Goal: Task Accomplishment & Management: Complete application form

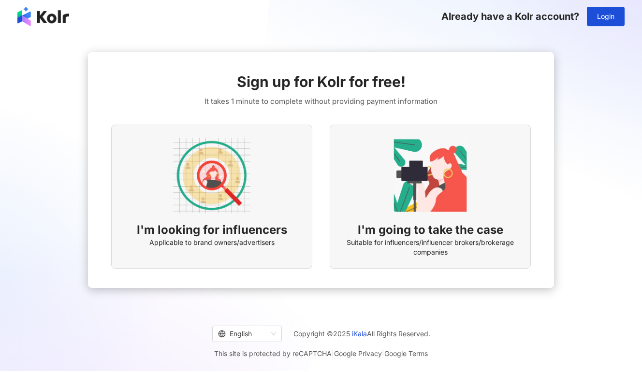
scroll to position [2, 0]
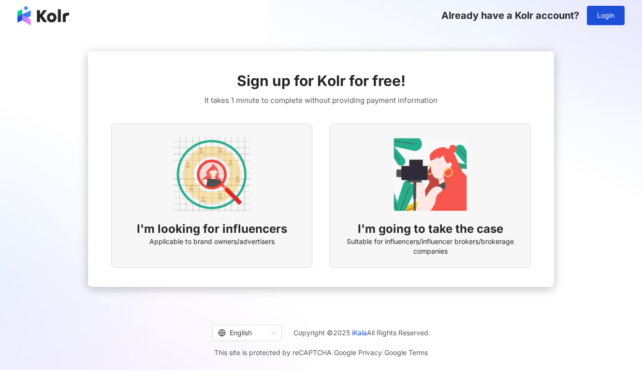
click at [239, 172] on img at bounding box center [211, 174] width 77 height 77
click at [220, 240] on span "Applicable to brand owners/advertisers" at bounding box center [211, 242] width 125 height 10
click at [216, 150] on img at bounding box center [211, 174] width 77 height 77
click at [472, 178] on div "I'm going to take the case Suitable for influencers/influencer brokers/brokerag…" at bounding box center [430, 196] width 201 height 144
click at [249, 184] on img at bounding box center [211, 174] width 77 height 77
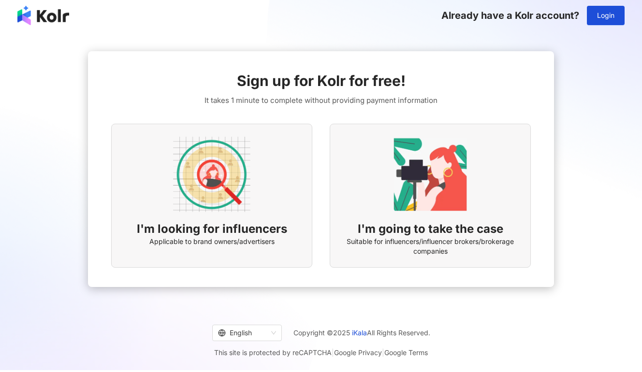
scroll to position [0, 0]
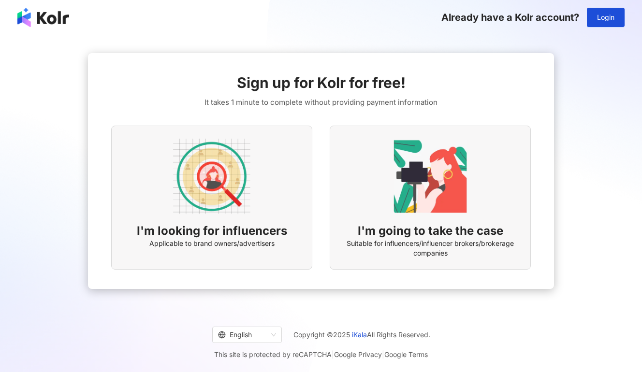
click at [238, 203] on img at bounding box center [211, 176] width 77 height 77
click at [199, 184] on img at bounding box center [211, 176] width 77 height 77
click at [268, 179] on div "I'm looking for influencers Applicable to brand owners/advertisers" at bounding box center [211, 198] width 201 height 144
click at [402, 25] on div "Already have a Kolr account? Login" at bounding box center [321, 17] width 642 height 35
click at [242, 176] on img at bounding box center [211, 176] width 77 height 77
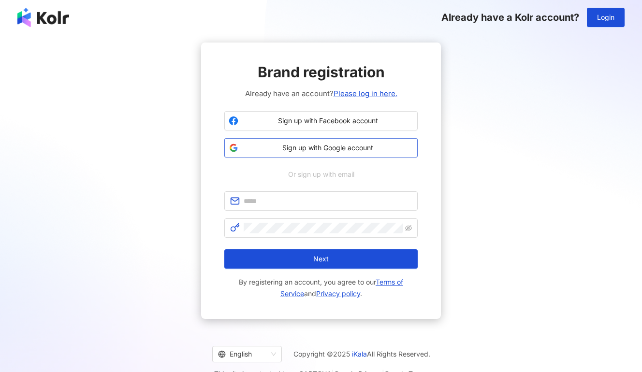
click at [253, 145] on span "Sign up with Google account" at bounding box center [327, 148] width 171 height 10
click at [342, 178] on span "Or sign up with email" at bounding box center [321, 174] width 80 height 11
click at [308, 146] on span "Sign up with Google account" at bounding box center [327, 148] width 171 height 10
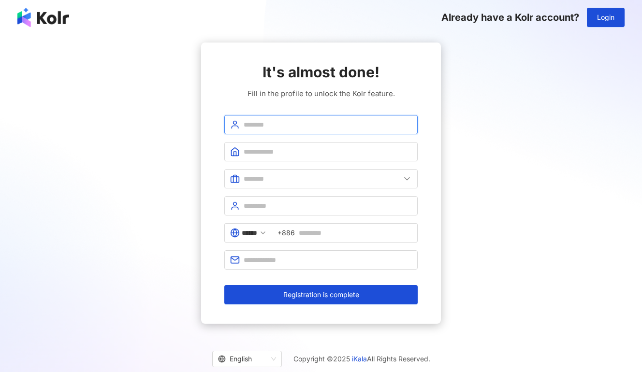
click at [265, 123] on input "text" at bounding box center [328, 124] width 168 height 11
type input "*"
type input "**********"
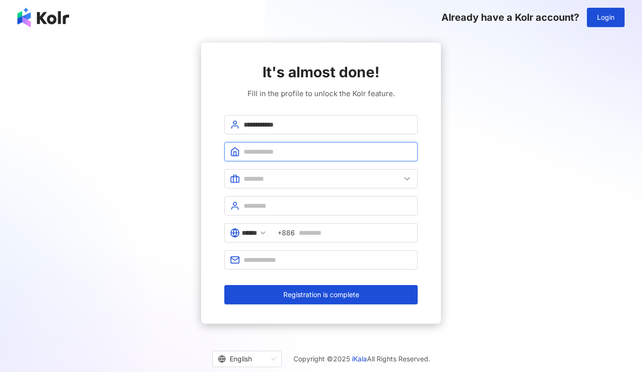
click at [280, 151] on input "text" at bounding box center [328, 151] width 168 height 11
type input "**********"
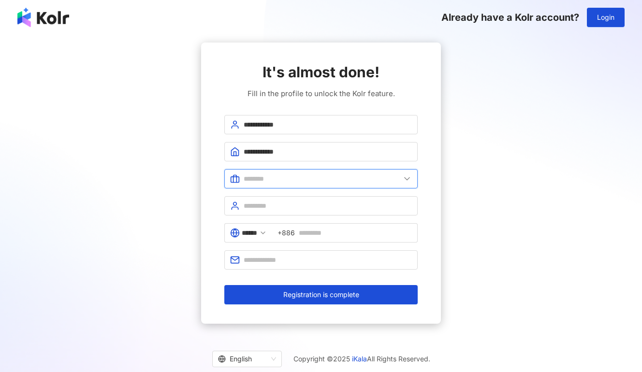
click at [281, 182] on input "text" at bounding box center [322, 178] width 157 height 11
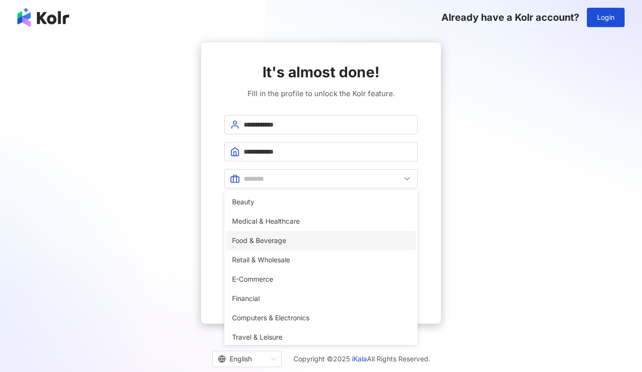
click at [294, 245] on span "Food & Beverage" at bounding box center [321, 240] width 178 height 11
type input "**********"
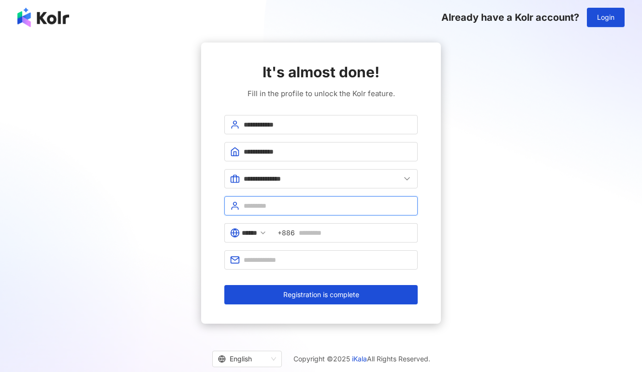
click at [276, 209] on input "text" at bounding box center [328, 206] width 168 height 11
type input "**********"
click at [267, 228] on span at bounding box center [263, 233] width 8 height 11
click at [267, 231] on icon at bounding box center [263, 233] width 8 height 8
click at [267, 233] on icon at bounding box center [263, 233] width 8 height 8
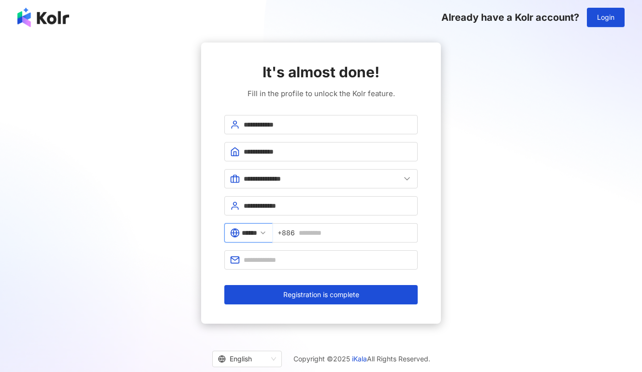
click at [248, 232] on input "******" at bounding box center [249, 233] width 15 height 11
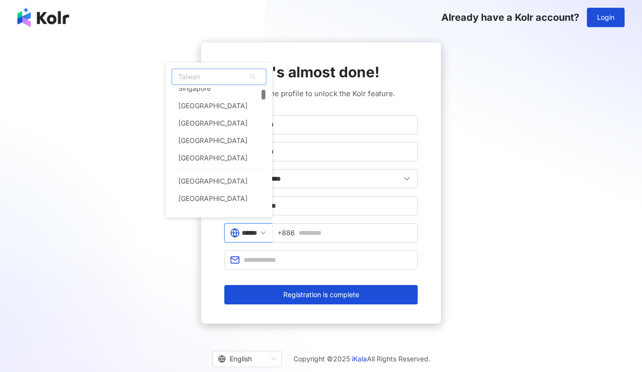
scroll to position [96, 0]
click at [219, 152] on div "[GEOGRAPHIC_DATA]" at bounding box center [212, 156] width 69 height 17
type input "**********"
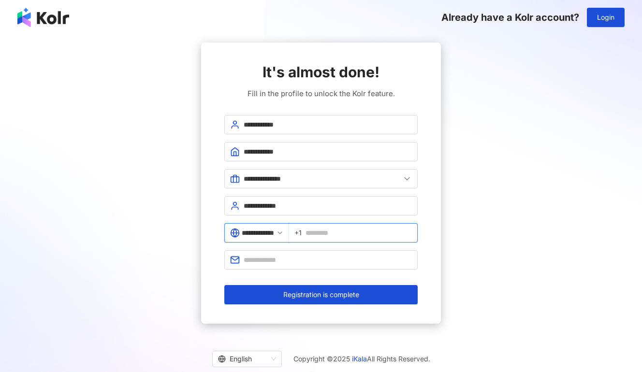
click at [359, 236] on input "text" at bounding box center [358, 233] width 106 height 11
type input "**********"
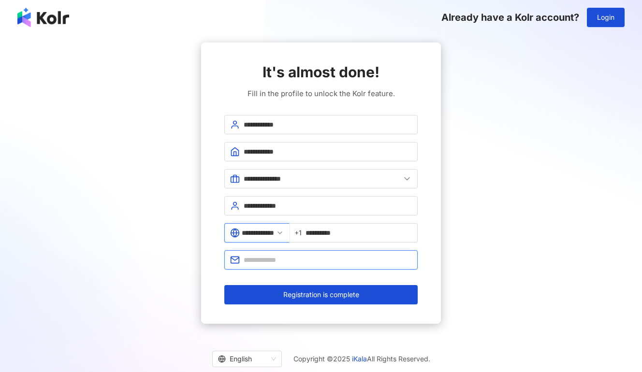
click at [342, 262] on input "text" at bounding box center [328, 260] width 168 height 11
type input "**********"
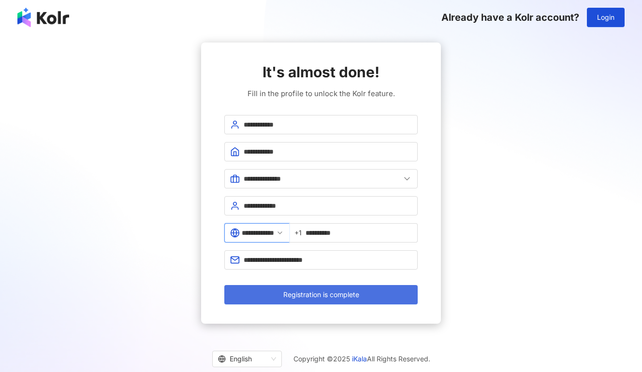
click at [374, 299] on button "Registration is complete" at bounding box center [320, 294] width 193 height 19
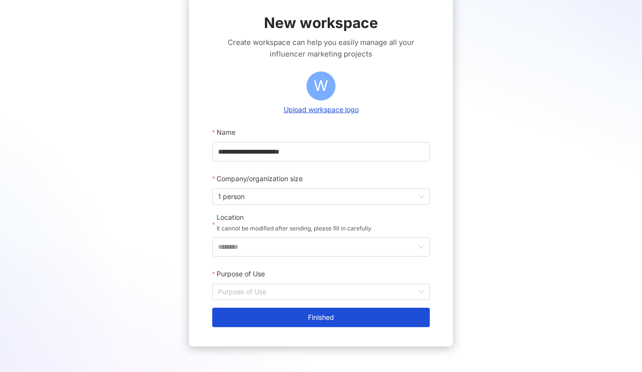
scroll to position [51, 0]
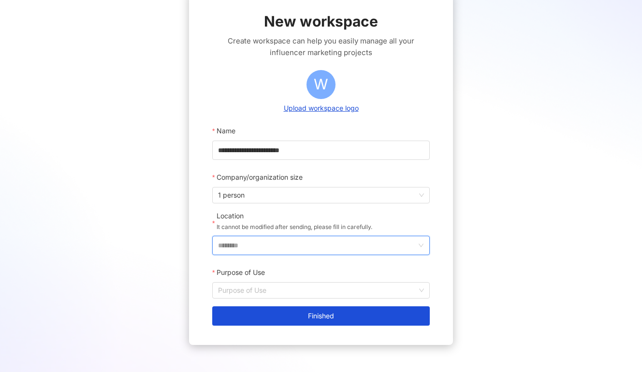
click at [325, 250] on input "********" at bounding box center [317, 245] width 198 height 18
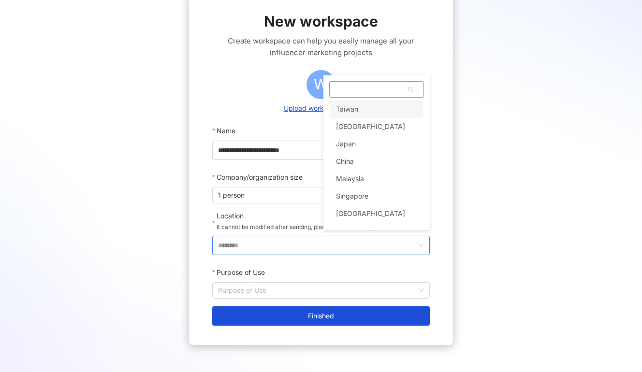
click at [352, 89] on span at bounding box center [377, 89] width 94 height 15
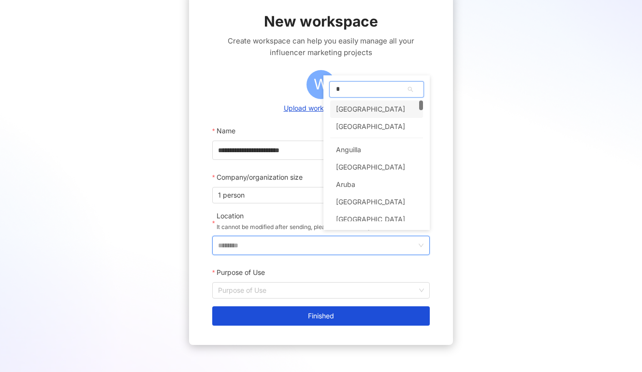
type input "**"
click at [341, 108] on div "United States" at bounding box center [370, 108] width 69 height 17
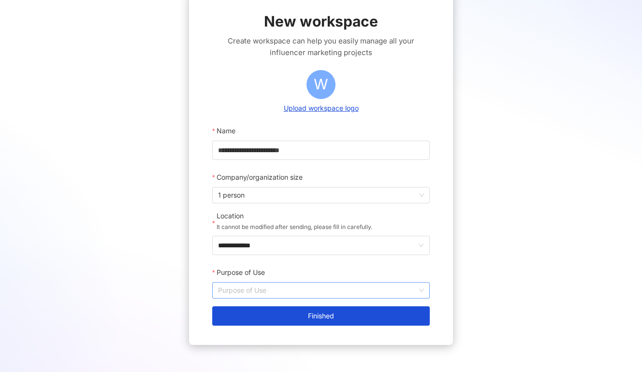
click at [283, 295] on input "Purpose of Use" at bounding box center [321, 290] width 206 height 15
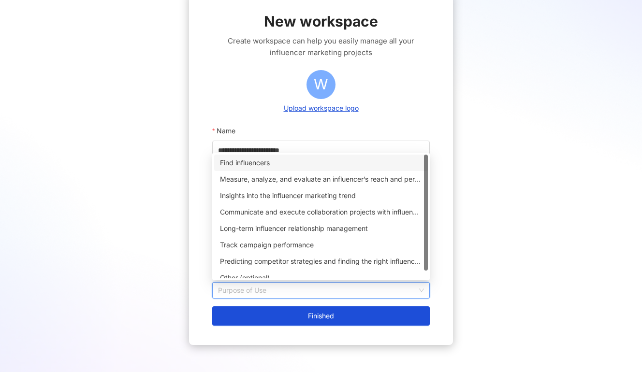
click at [275, 159] on div "Find influencers" at bounding box center [321, 163] width 202 height 11
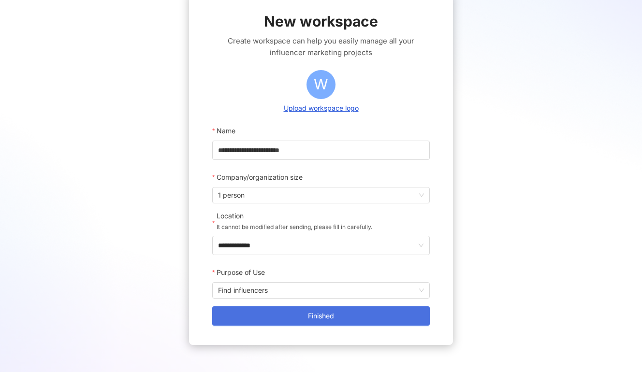
click at [289, 311] on button "Finished" at bounding box center [320, 315] width 217 height 19
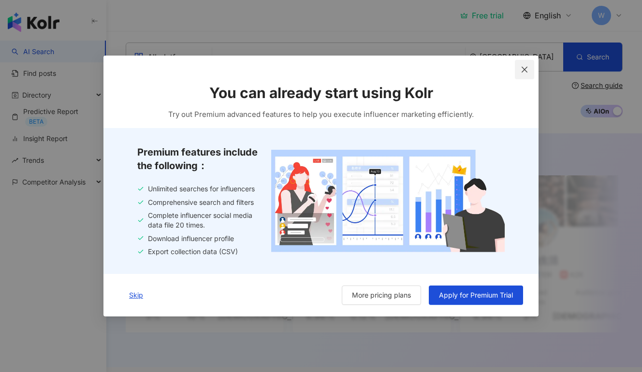
click at [525, 68] on icon "close" at bounding box center [524, 70] width 8 height 8
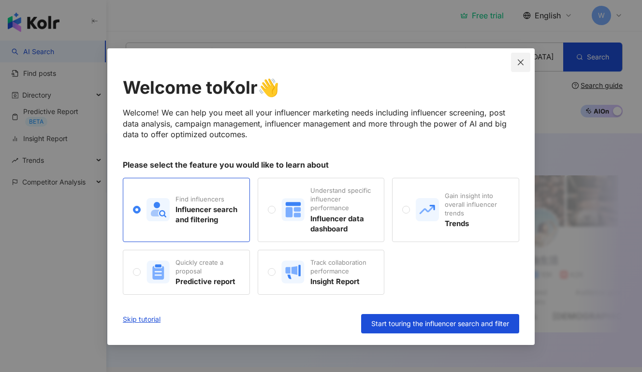
click at [525, 68] on button "Close" at bounding box center [520, 62] width 19 height 19
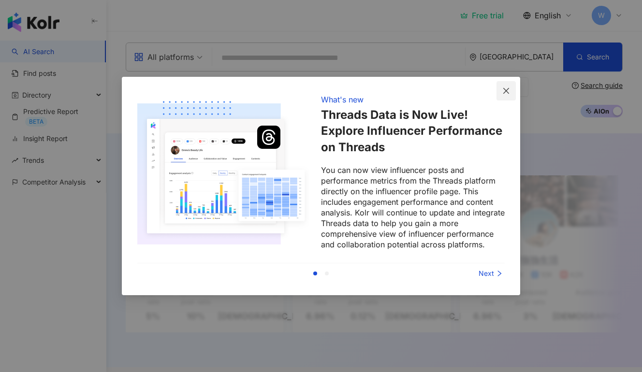
click at [503, 92] on icon "close" at bounding box center [506, 90] width 6 height 6
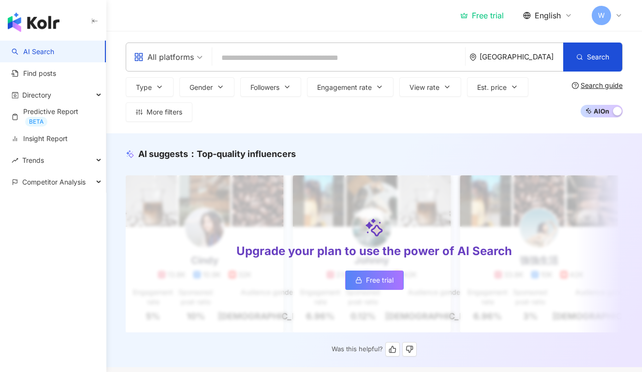
click at [393, 280] on link "Free trial" at bounding box center [374, 280] width 58 height 19
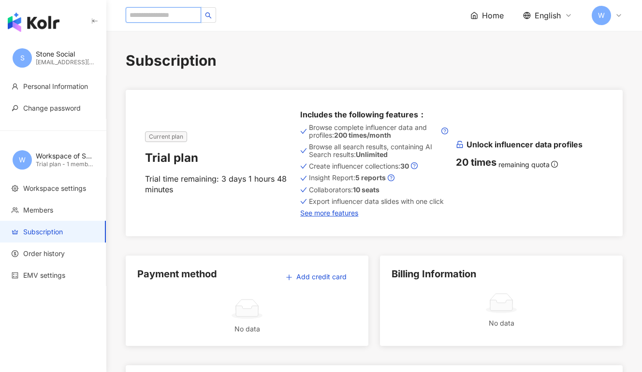
click at [155, 10] on input "search" at bounding box center [163, 14] width 75 height 15
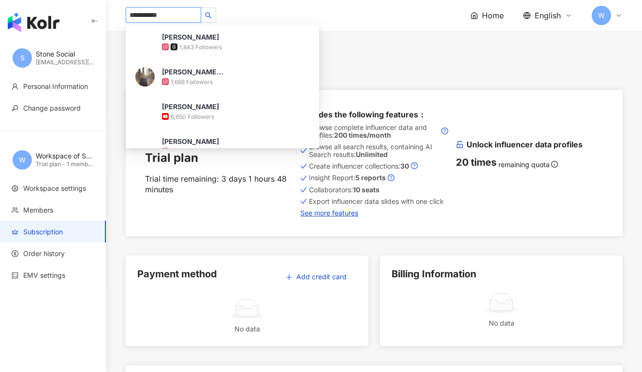
type input "**********"
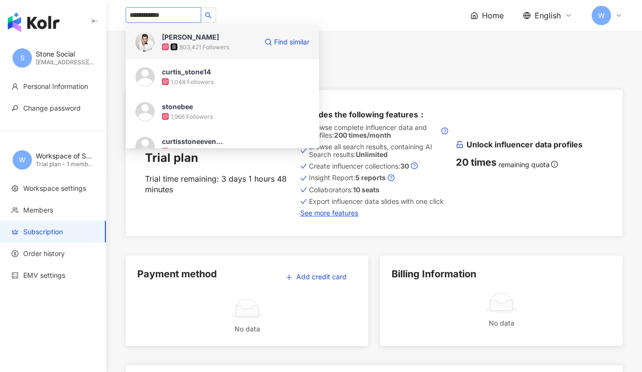
click at [223, 52] on div "Curtis Stone 803,421 Followers Find similar" at bounding box center [222, 42] width 193 height 35
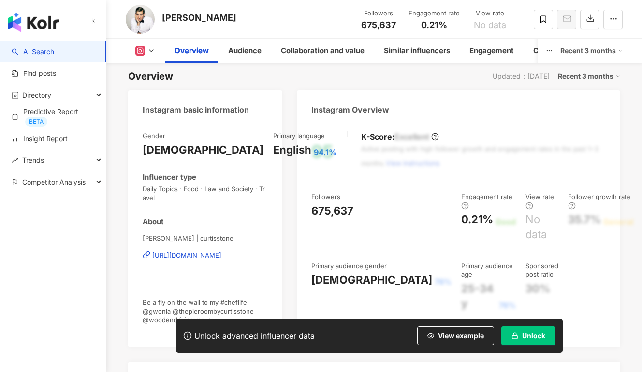
scroll to position [96, 0]
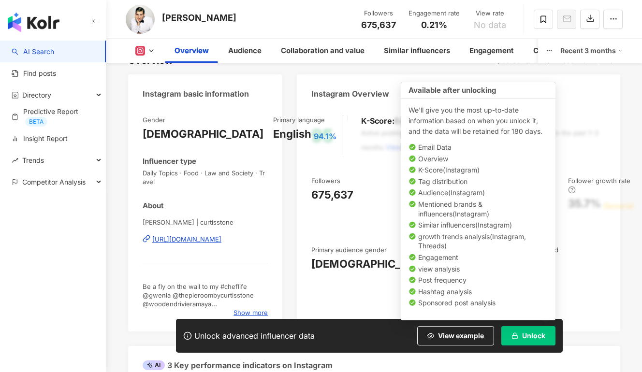
click at [531, 328] on button "Unlock" at bounding box center [528, 335] width 54 height 19
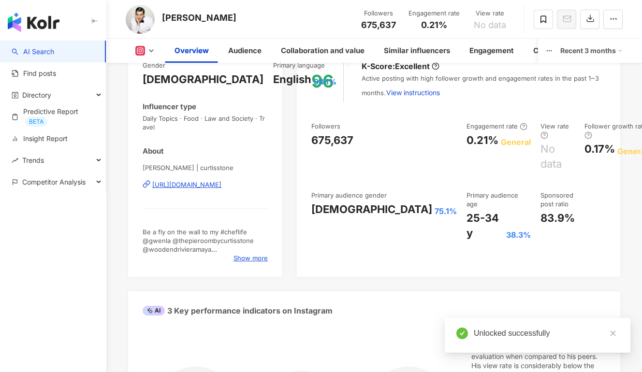
scroll to position [149, 0]
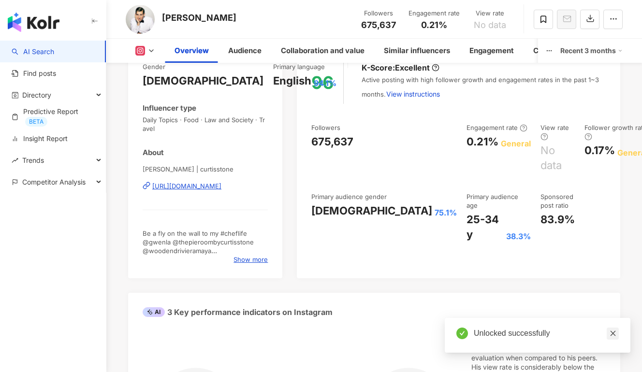
click at [613, 332] on icon "close" at bounding box center [612, 333] width 7 height 7
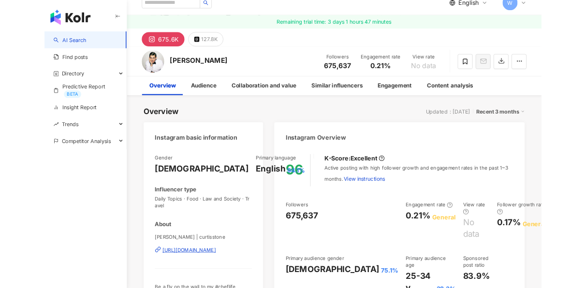
scroll to position [15, 0]
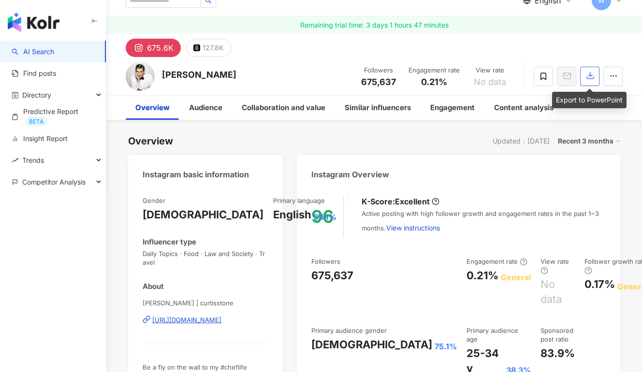
click at [586, 74] on icon "button" at bounding box center [590, 75] width 9 height 9
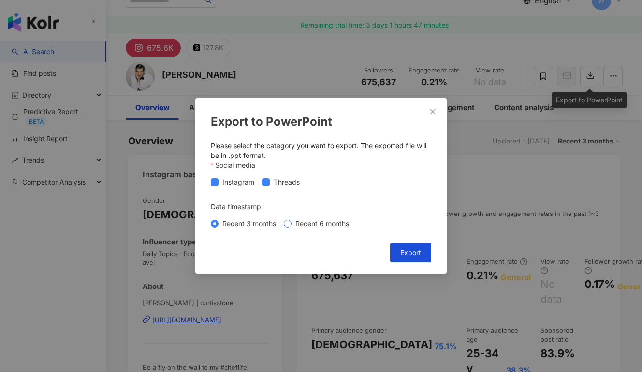
click at [292, 226] on span "Recent 6 months" at bounding box center [321, 223] width 61 height 11
click at [408, 257] on button "Export" at bounding box center [410, 252] width 41 height 19
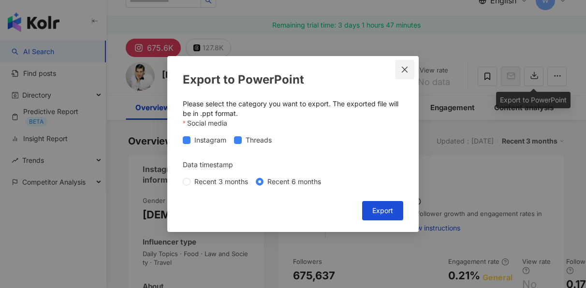
click at [401, 66] on icon "close" at bounding box center [405, 70] width 8 height 8
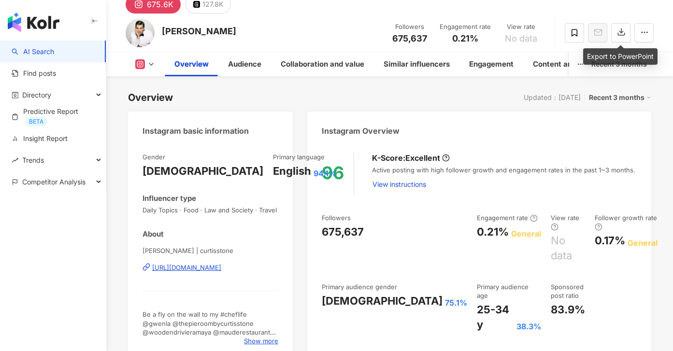
scroll to position [58, 0]
click at [617, 102] on div "Recent 3 months" at bounding box center [620, 98] width 62 height 13
click at [615, 141] on link "Recent 6 months" at bounding box center [624, 137] width 54 height 11
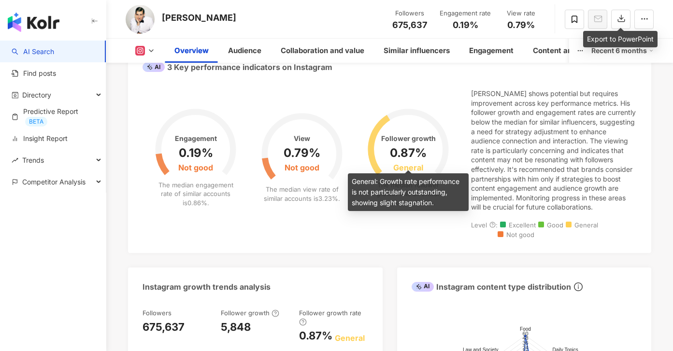
scroll to position [391, 0]
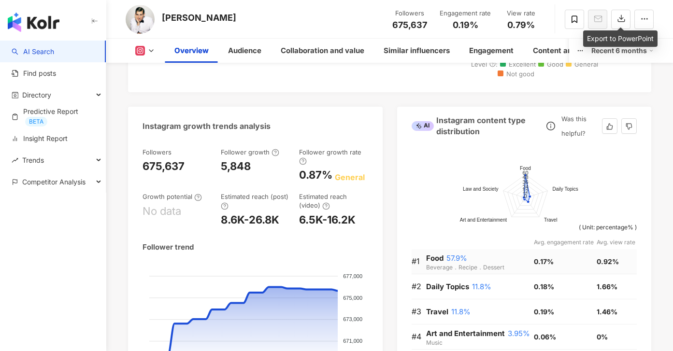
scroll to position [542, 0]
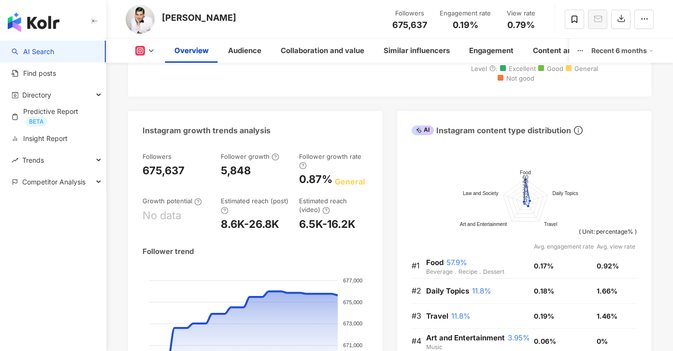
click at [635, 55] on div "Recent 6 months" at bounding box center [622, 50] width 62 height 15
click at [631, 68] on link "Recent 3 months" at bounding box center [626, 72] width 54 height 11
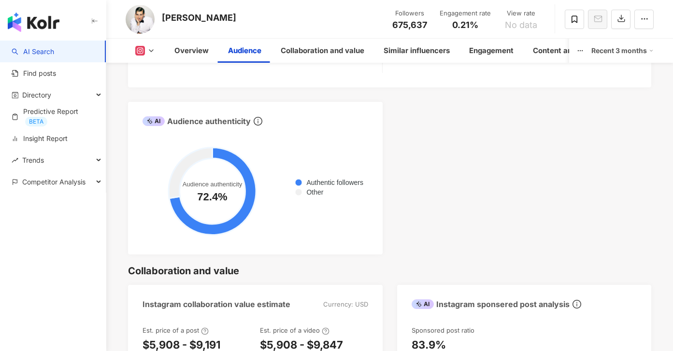
scroll to position [1182, 0]
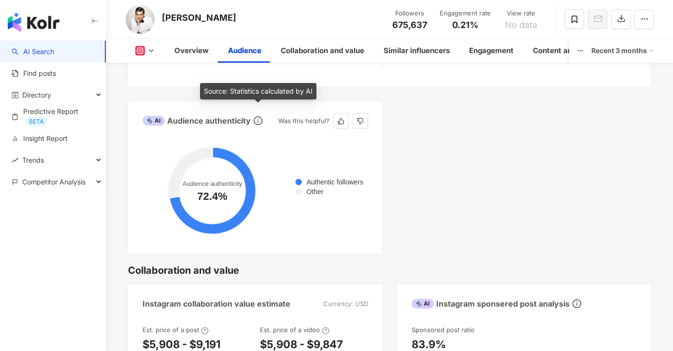
click at [259, 116] on icon "info-circle" at bounding box center [258, 120] width 9 height 9
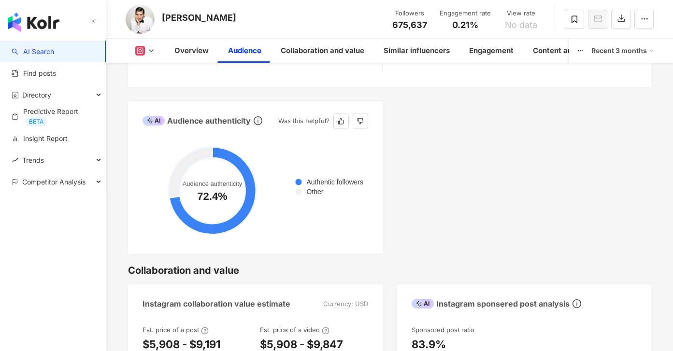
click at [295, 178] on span at bounding box center [299, 182] width 8 height 8
click at [330, 178] on span "Authentic followers" at bounding box center [331, 182] width 64 height 8
click at [312, 188] on span "Other" at bounding box center [311, 192] width 24 height 8
click at [207, 174] on circle at bounding box center [213, 191] width 66 height 66
click at [208, 191] on circle at bounding box center [213, 191] width 66 height 66
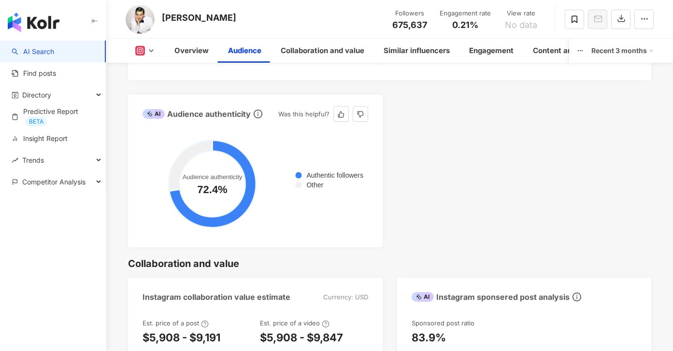
scroll to position [1188, 0]
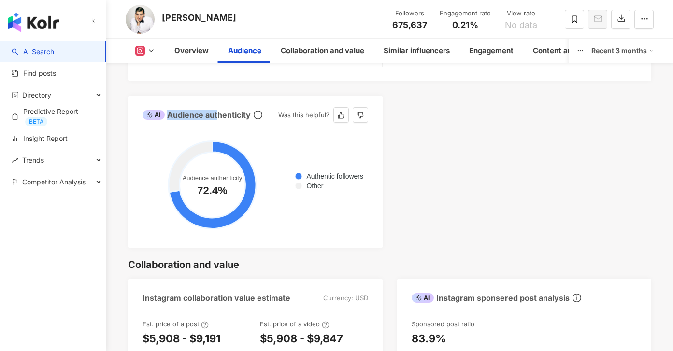
click at [217, 110] on div "AI Audience authenticity" at bounding box center [197, 115] width 108 height 11
click at [335, 141] on foreignobject "Authentic followers Other" at bounding box center [256, 185] width 226 height 97
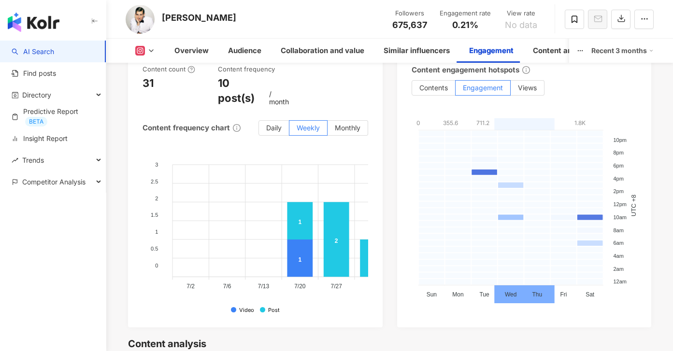
scroll to position [2506, 0]
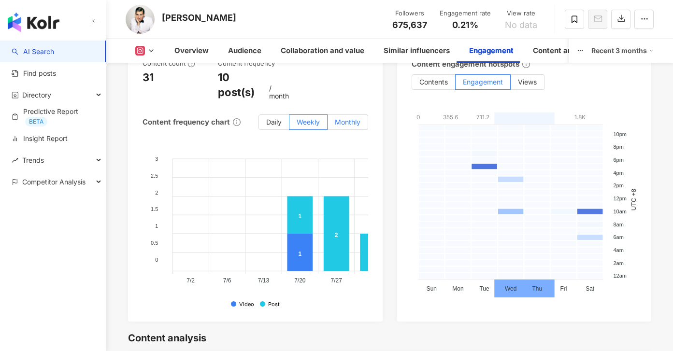
click at [356, 118] on span "Monthly" at bounding box center [348, 122] width 26 height 8
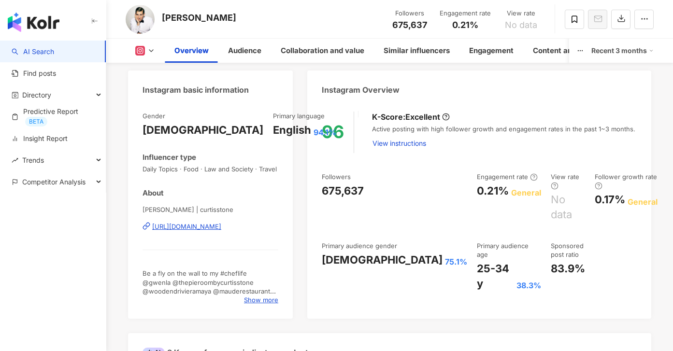
scroll to position [99, 0]
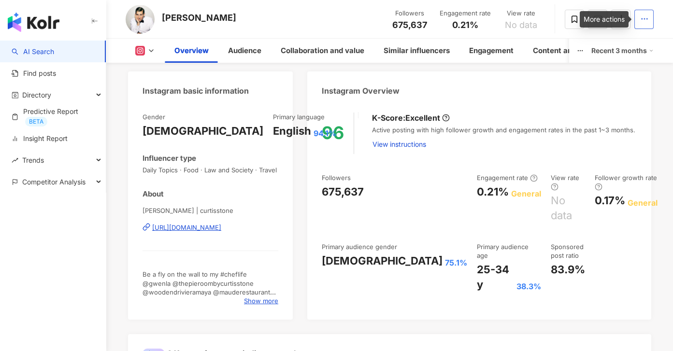
click at [641, 22] on icon "button" at bounding box center [644, 18] width 9 height 9
click at [493, 85] on div "Instagram Overview" at bounding box center [479, 87] width 344 height 31
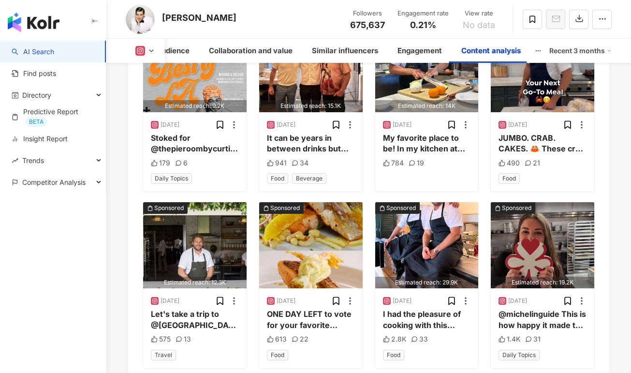
scroll to position [3286, 0]
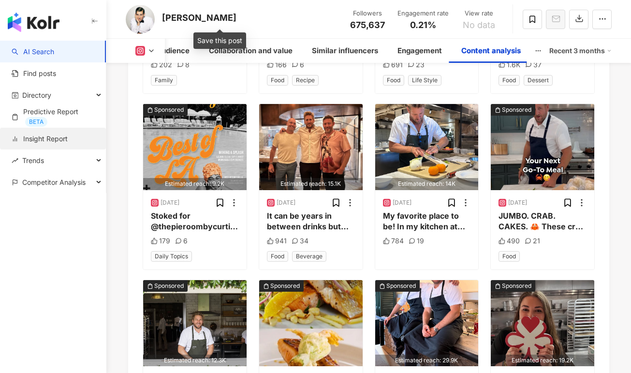
click at [68, 141] on link "Insight Report" at bounding box center [40, 139] width 56 height 10
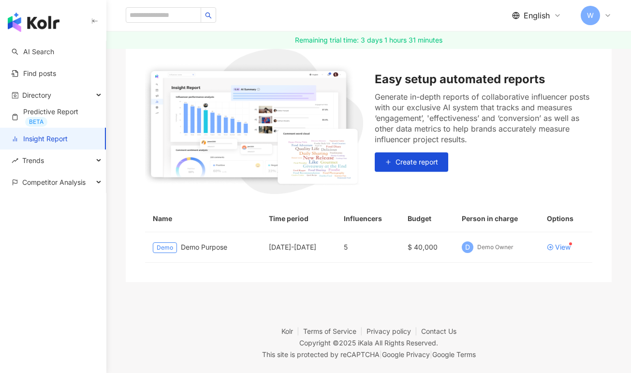
scroll to position [114, 0]
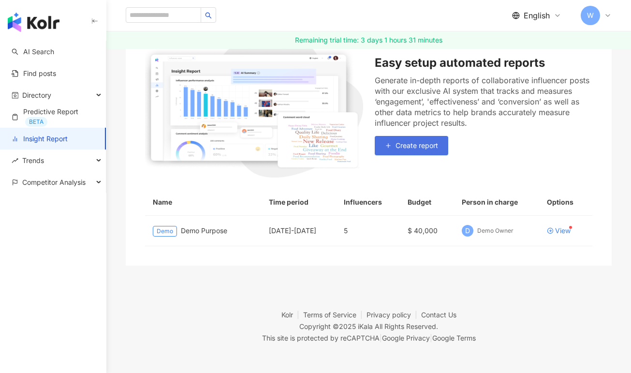
click at [410, 152] on button "Create report" at bounding box center [410, 145] width 73 height 19
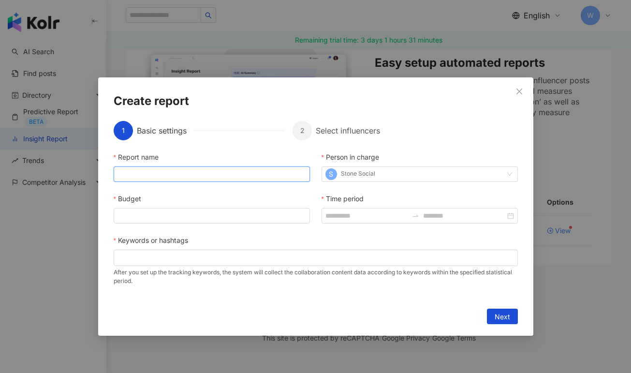
click at [238, 171] on input "Report name" at bounding box center [212, 173] width 196 height 15
type input "**********"
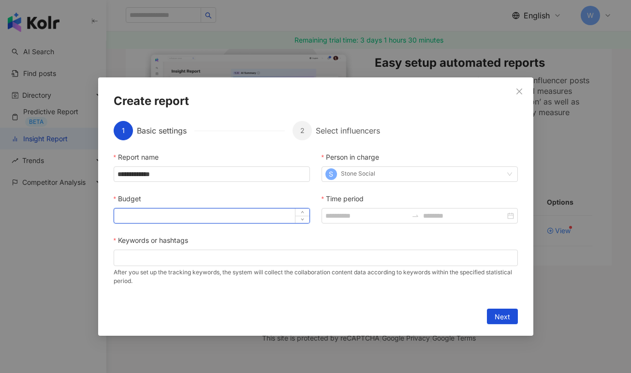
click at [227, 213] on input "Budget" at bounding box center [211, 215] width 195 height 14
click at [247, 215] on input "Budget" at bounding box center [211, 215] width 195 height 14
click at [301, 213] on icon "up" at bounding box center [302, 212] width 3 height 3
type input "*"
click at [302, 218] on icon "down" at bounding box center [302, 218] width 3 height 3
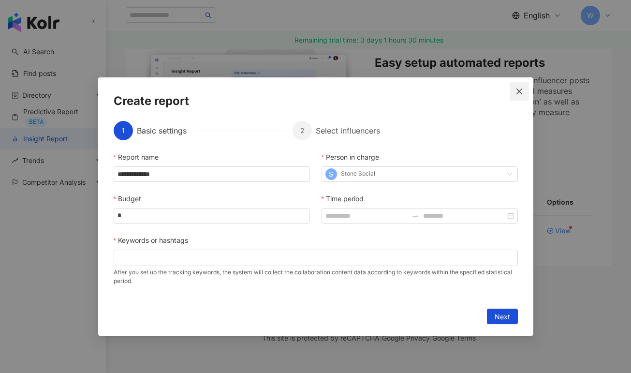
click at [517, 90] on icon "close" at bounding box center [519, 91] width 6 height 6
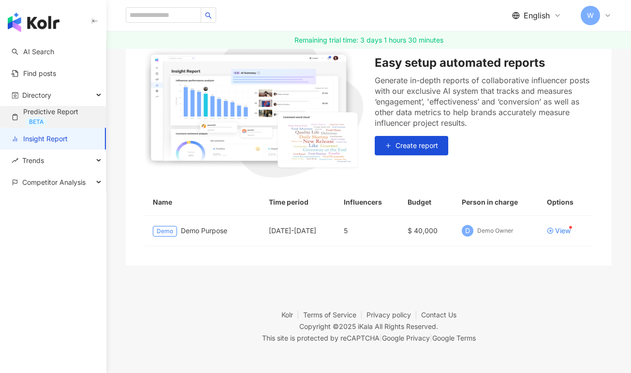
click at [73, 115] on link "Predictive Report BETA" at bounding box center [55, 117] width 86 height 20
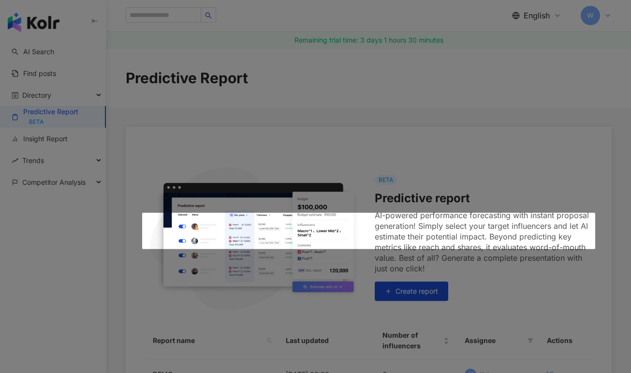
scroll to position [143, 0]
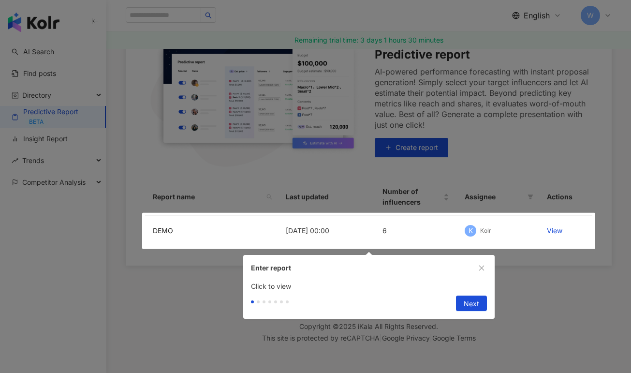
click at [56, 97] on div at bounding box center [315, 186] width 631 height 373
click at [29, 74] on div at bounding box center [315, 186] width 631 height 373
click at [63, 160] on div at bounding box center [315, 186] width 631 height 373
click at [478, 265] on icon "close" at bounding box center [481, 267] width 7 height 7
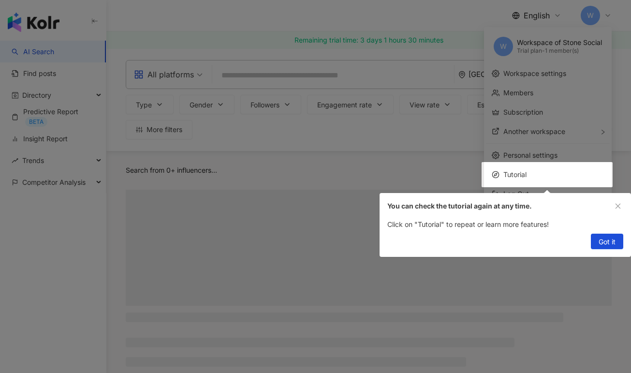
click at [41, 181] on div at bounding box center [315, 186] width 631 height 373
click at [616, 204] on icon "close" at bounding box center [617, 205] width 7 height 7
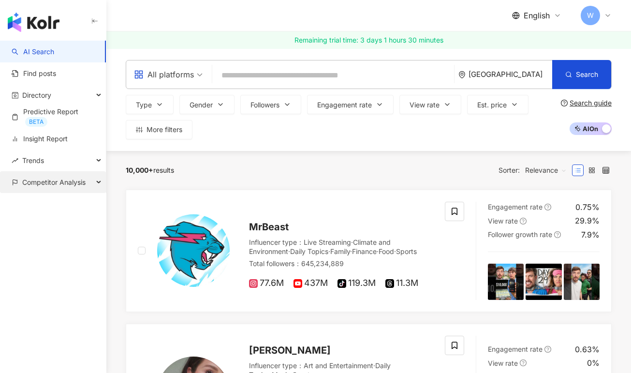
click at [44, 181] on span "Competitor Analysis" at bounding box center [53, 182] width 63 height 22
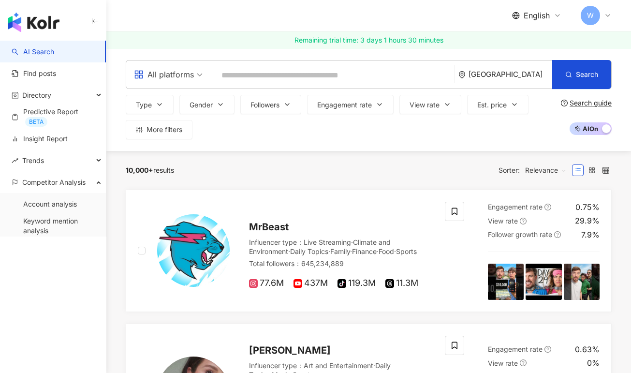
click at [286, 77] on input "search" at bounding box center [333, 75] width 234 height 18
click at [270, 79] on input "search" at bounding box center [333, 75] width 234 height 18
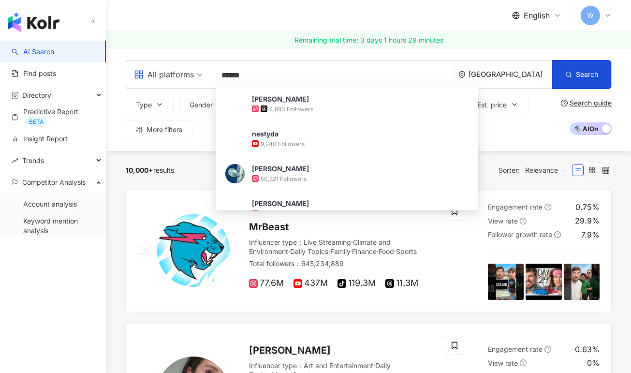
type input "******"
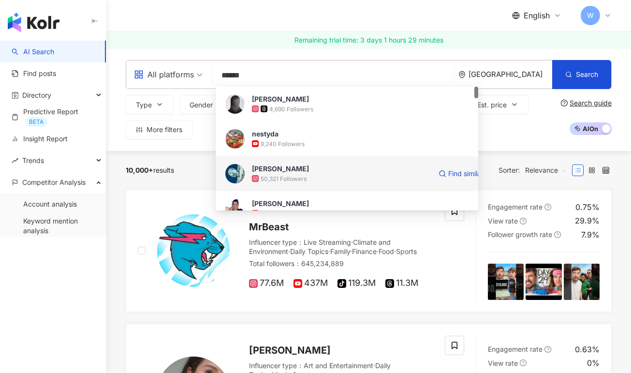
click at [301, 175] on div "50,321 Followers" at bounding box center [283, 178] width 46 height 8
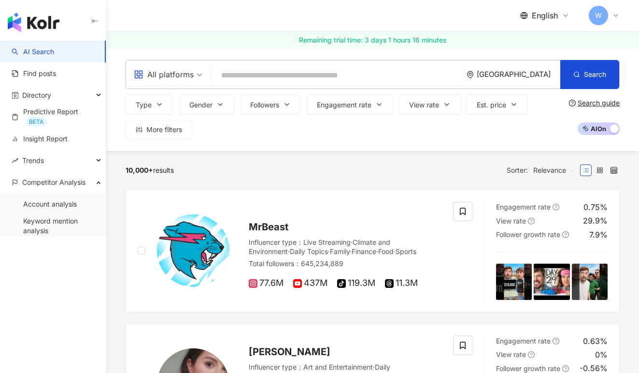
click at [276, 76] on input "search" at bounding box center [337, 75] width 243 height 18
paste input "**********"
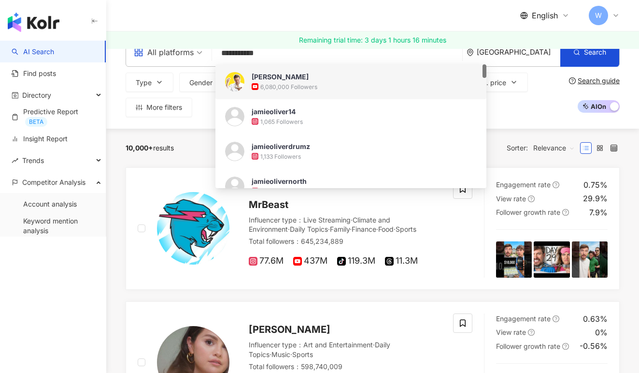
type input "**********"
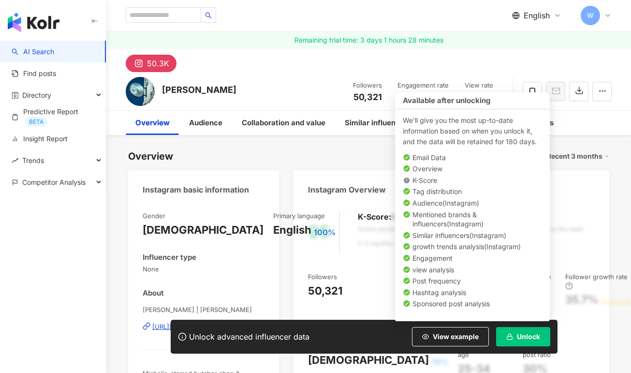
click at [519, 336] on span "Unlock" at bounding box center [527, 336] width 23 height 8
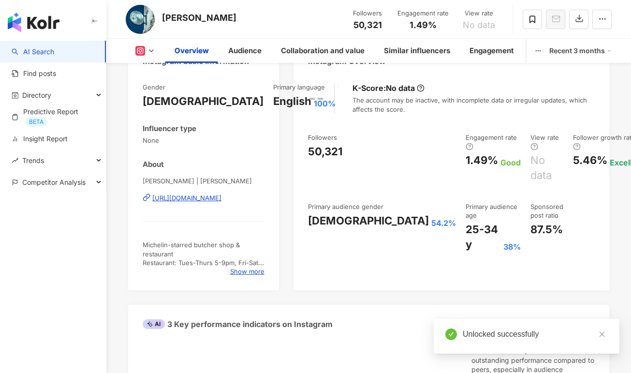
scroll to position [129, 0]
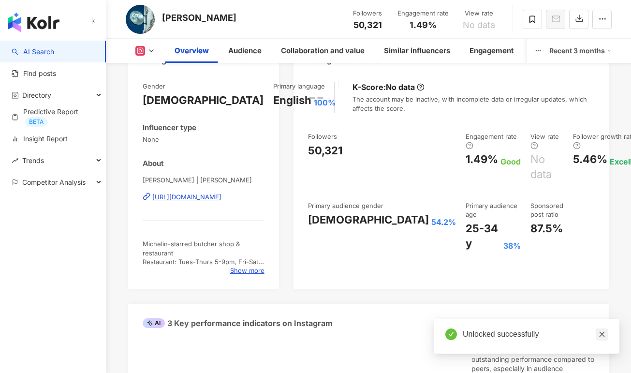
click at [601, 332] on icon "close" at bounding box center [601, 333] width 7 height 7
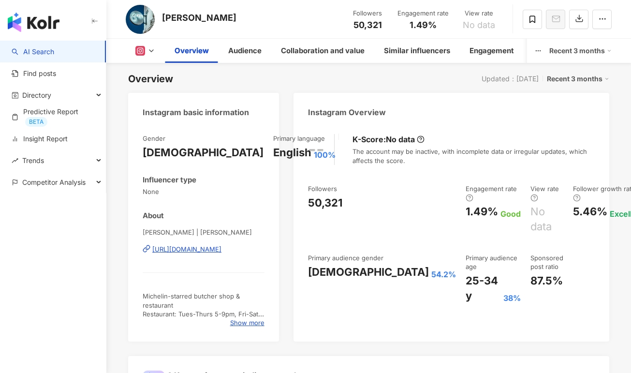
scroll to position [82, 0]
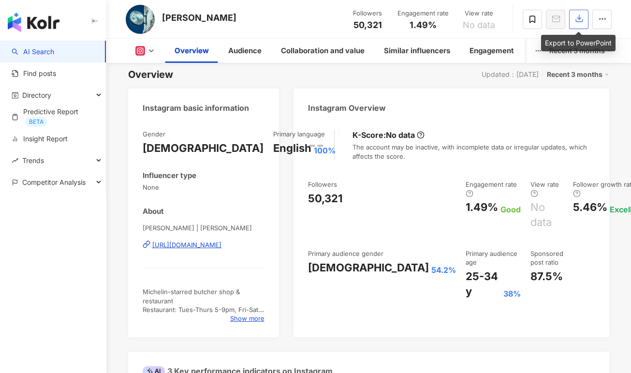
click at [577, 21] on icon "button" at bounding box center [578, 18] width 9 height 9
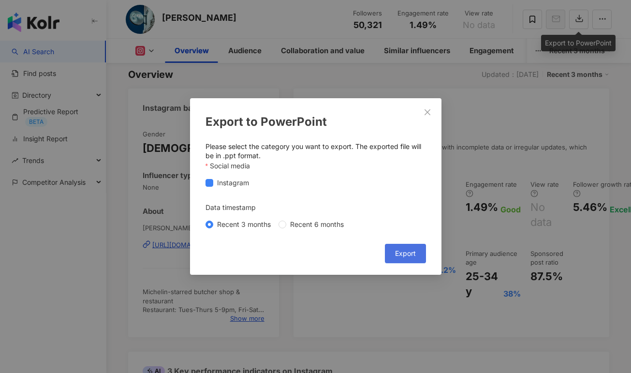
click at [401, 254] on span "Export" at bounding box center [405, 253] width 21 height 8
click at [426, 111] on icon "close" at bounding box center [427, 112] width 6 height 6
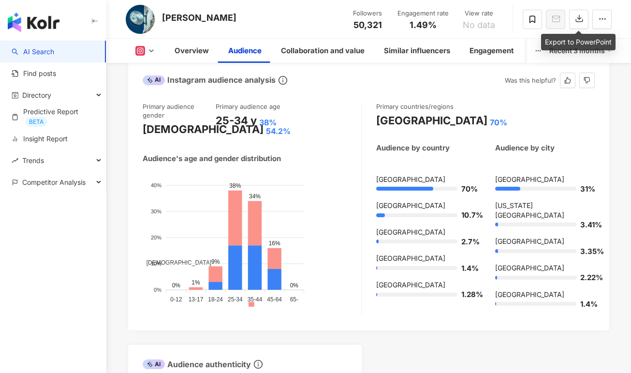
scroll to position [977, 0]
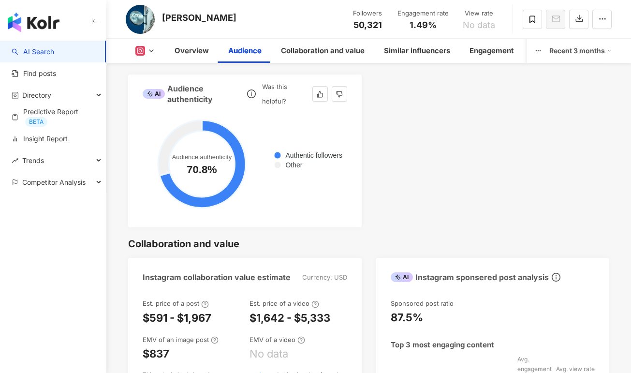
scroll to position [1240, 0]
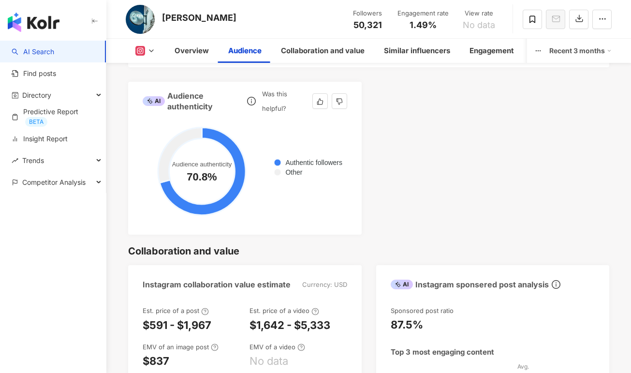
drag, startPoint x: 217, startPoint y: 161, endPoint x: 217, endPoint y: 140, distance: 21.3
click at [217, 141] on circle at bounding box center [202, 171] width 66 height 66
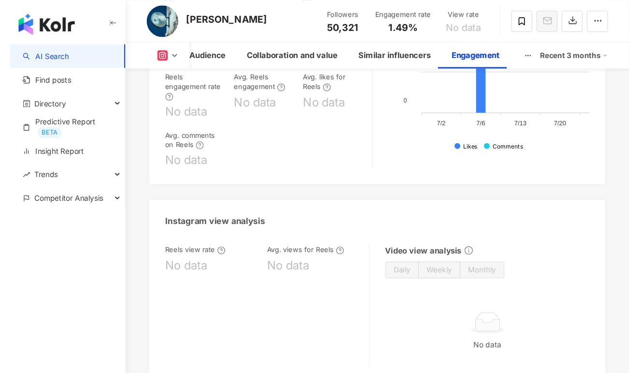
scroll to position [2512, 0]
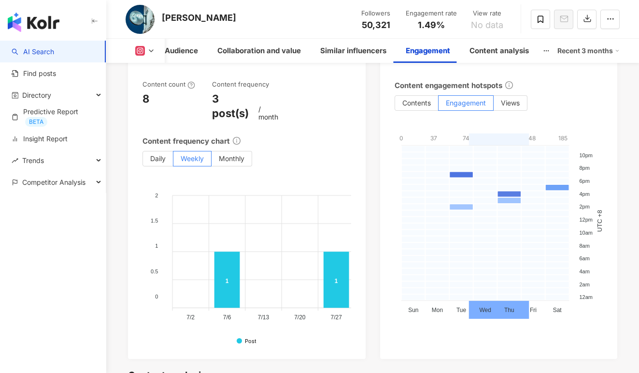
click at [17, 47] on link "AI Search" at bounding box center [33, 52] width 43 height 10
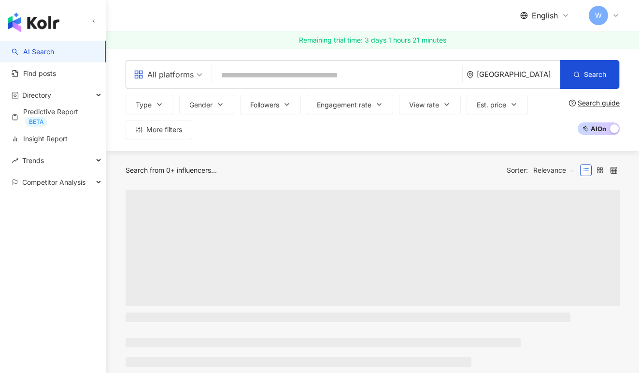
click at [276, 77] on input "search" at bounding box center [337, 75] width 243 height 18
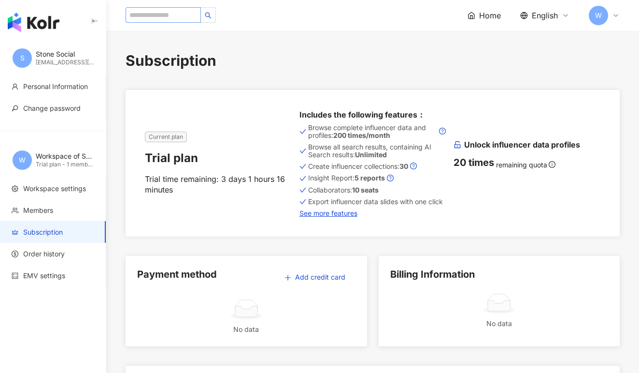
click at [176, 14] on input "search" at bounding box center [163, 14] width 75 height 15
type input "**********"
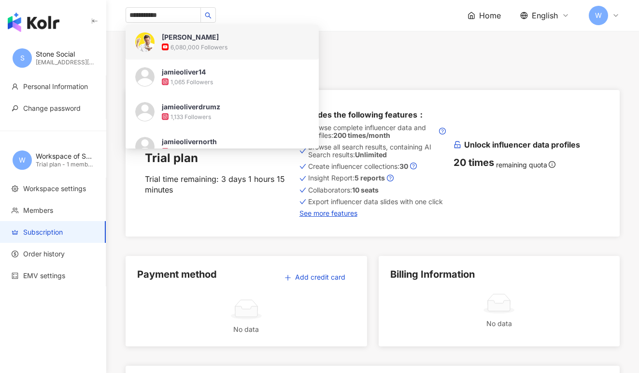
click at [254, 48] on div "6,080,000 Followers" at bounding box center [235, 47] width 147 height 10
